Goal: Task Accomplishment & Management: Manage account settings

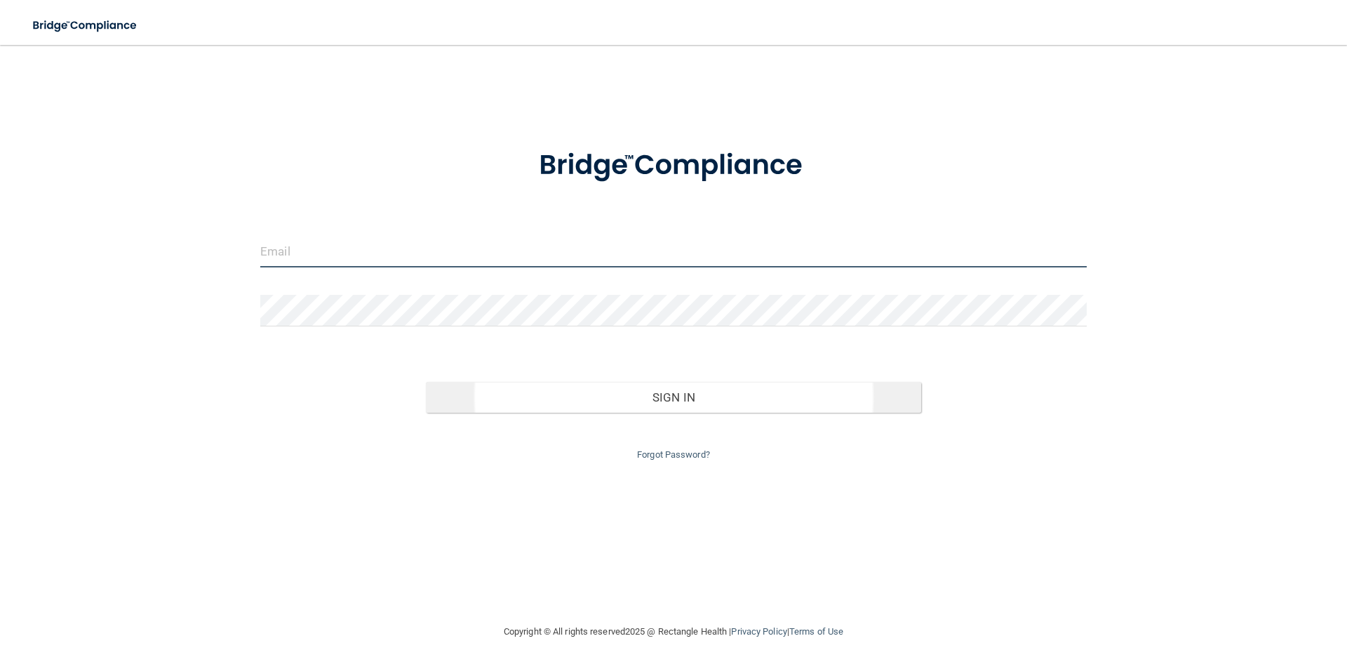
type input "[EMAIL_ADDRESS][DOMAIN_NAME]"
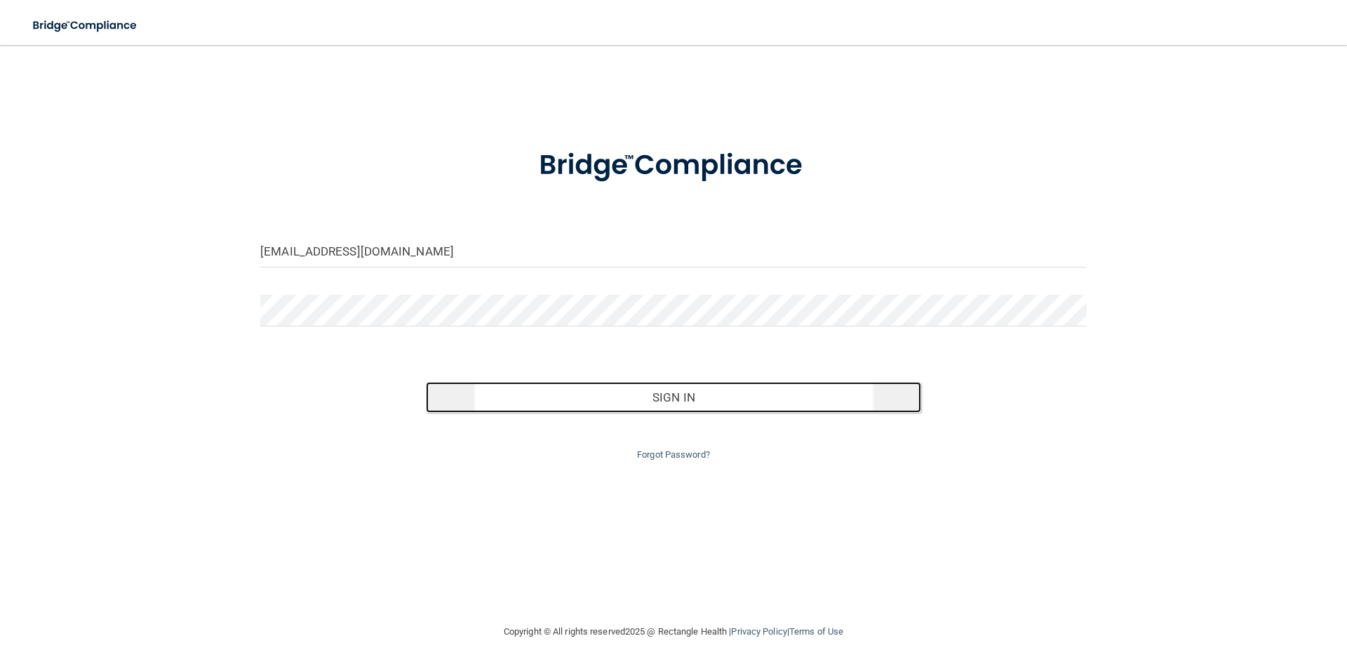
click at [676, 395] on button "Sign In" at bounding box center [674, 397] width 496 height 31
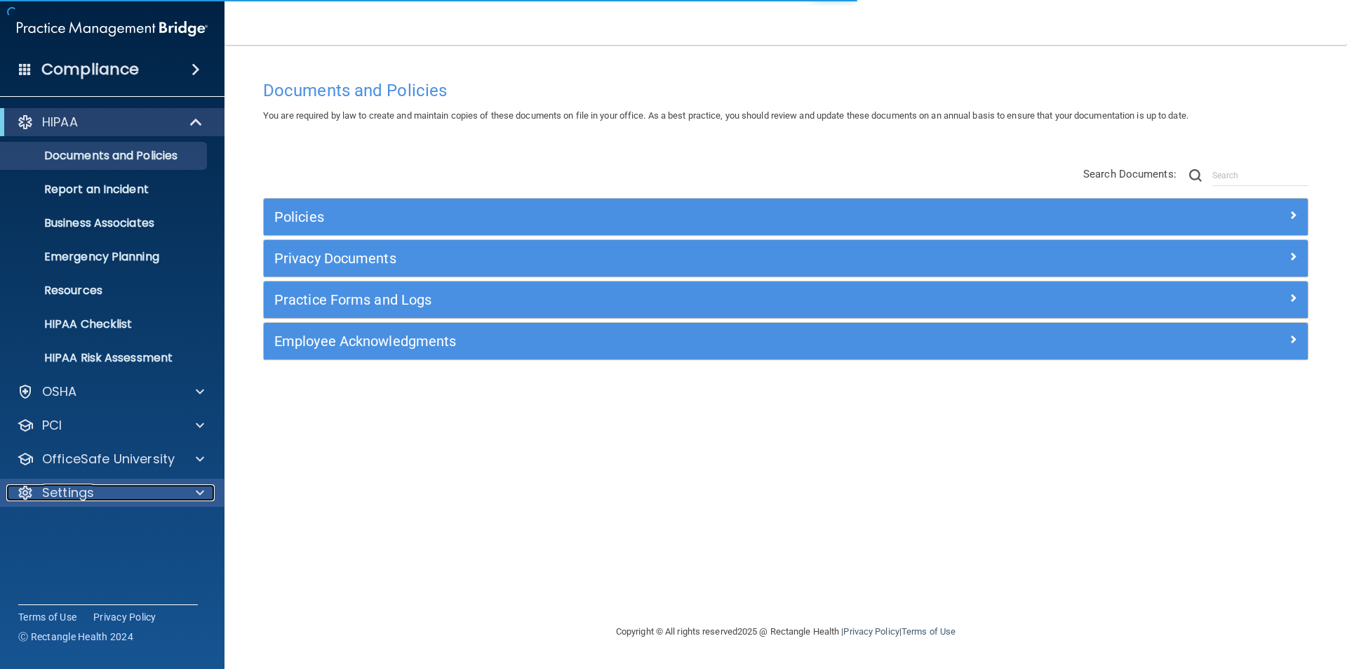
click at [82, 485] on p "Settings" at bounding box center [68, 492] width 52 height 17
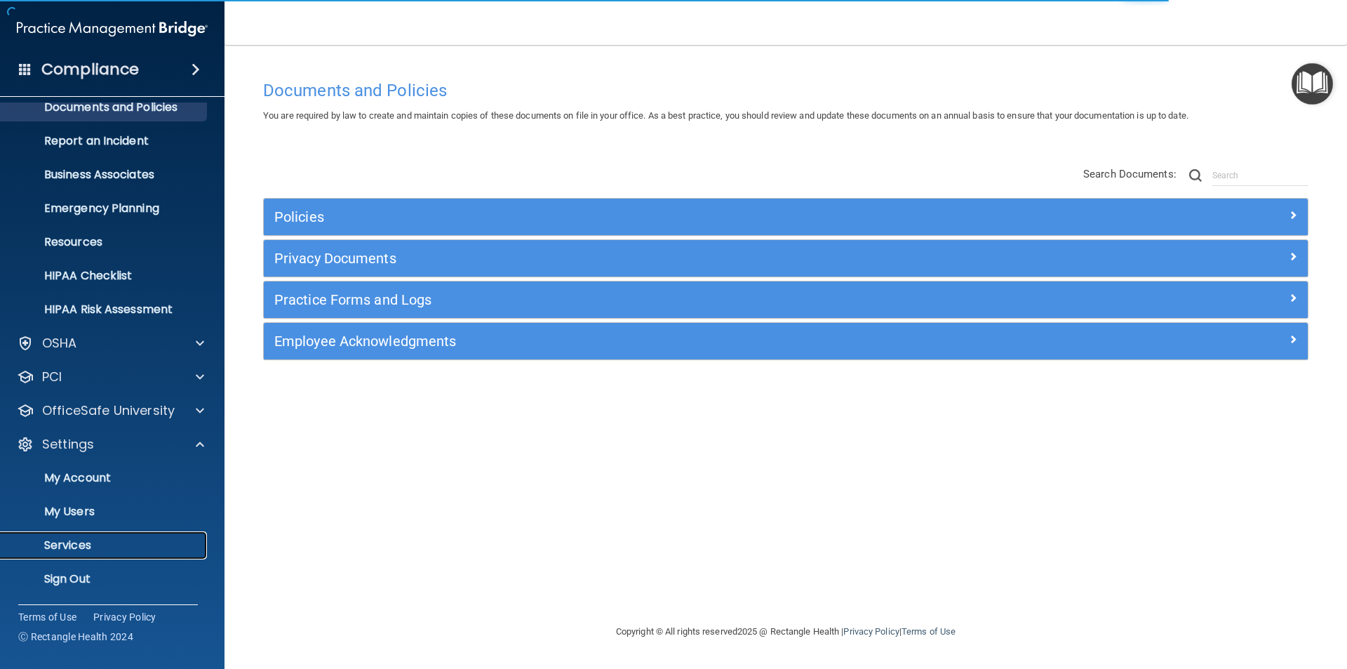
click at [91, 541] on p "Services" at bounding box center [105, 545] width 192 height 14
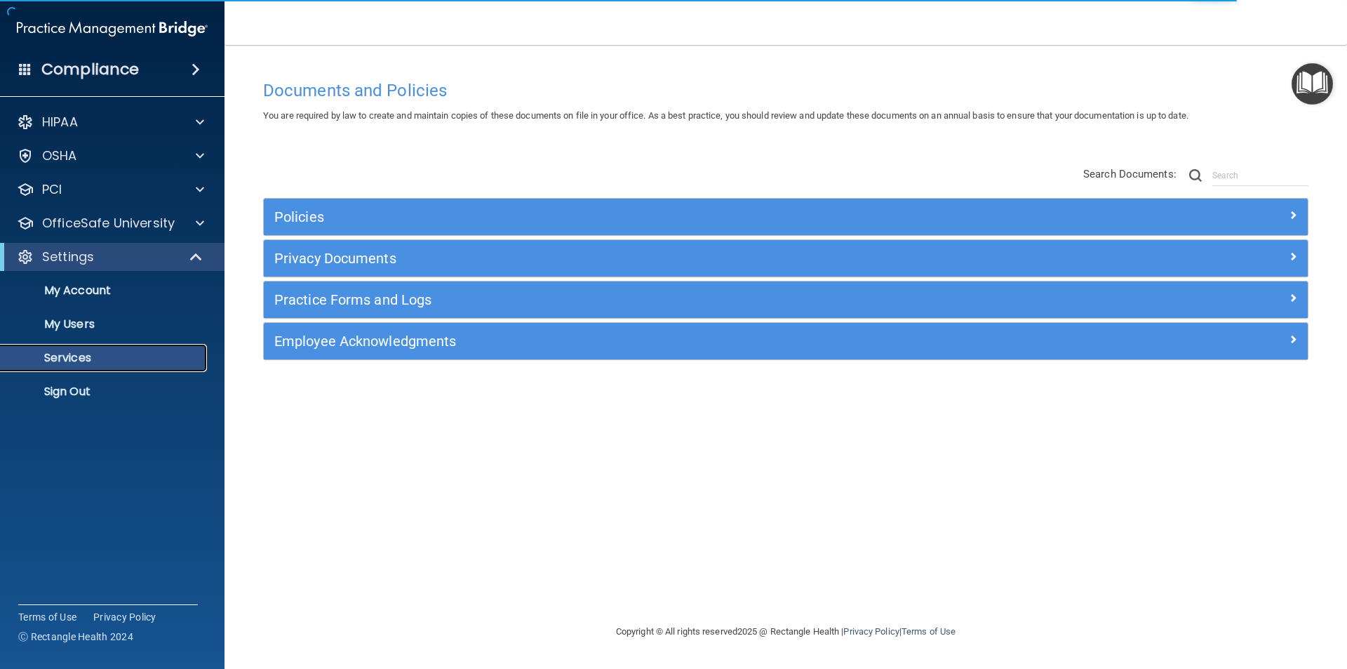
click at [67, 358] on p "Services" at bounding box center [105, 358] width 192 height 14
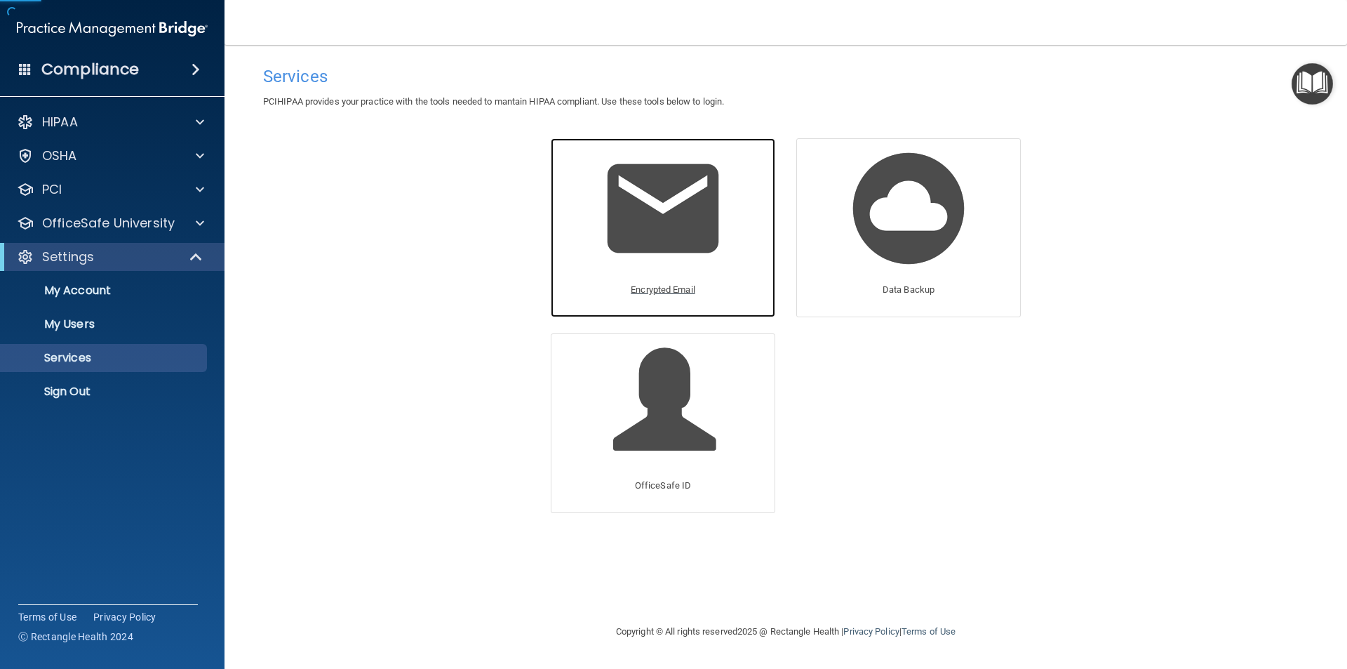
click at [605, 224] on img at bounding box center [662, 208] width 133 height 133
click at [612, 220] on img at bounding box center [662, 208] width 133 height 133
click at [584, 194] on div "Encrypted Email" at bounding box center [663, 227] width 225 height 179
click at [683, 251] on img at bounding box center [662, 208] width 133 height 133
